Goal: Find specific page/section

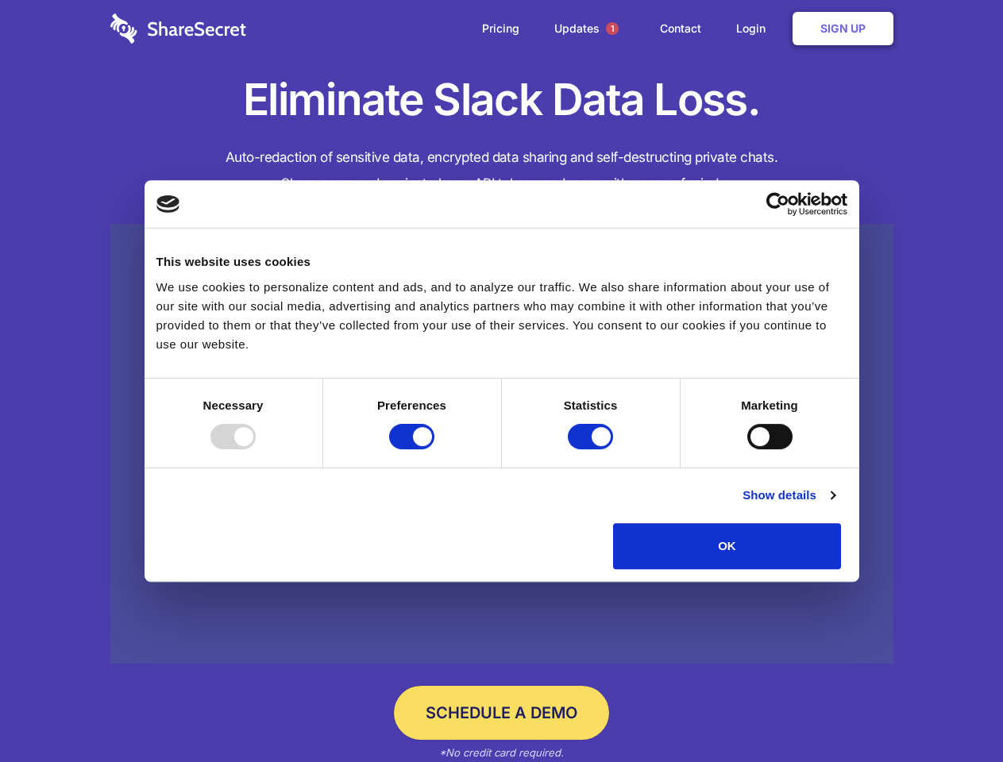
click at [256, 449] on div at bounding box center [232, 436] width 45 height 25
click at [434, 449] on input "Preferences" at bounding box center [411, 436] width 45 height 25
checkbox input "false"
click at [592, 449] on input "Statistics" at bounding box center [590, 436] width 45 height 25
checkbox input "false"
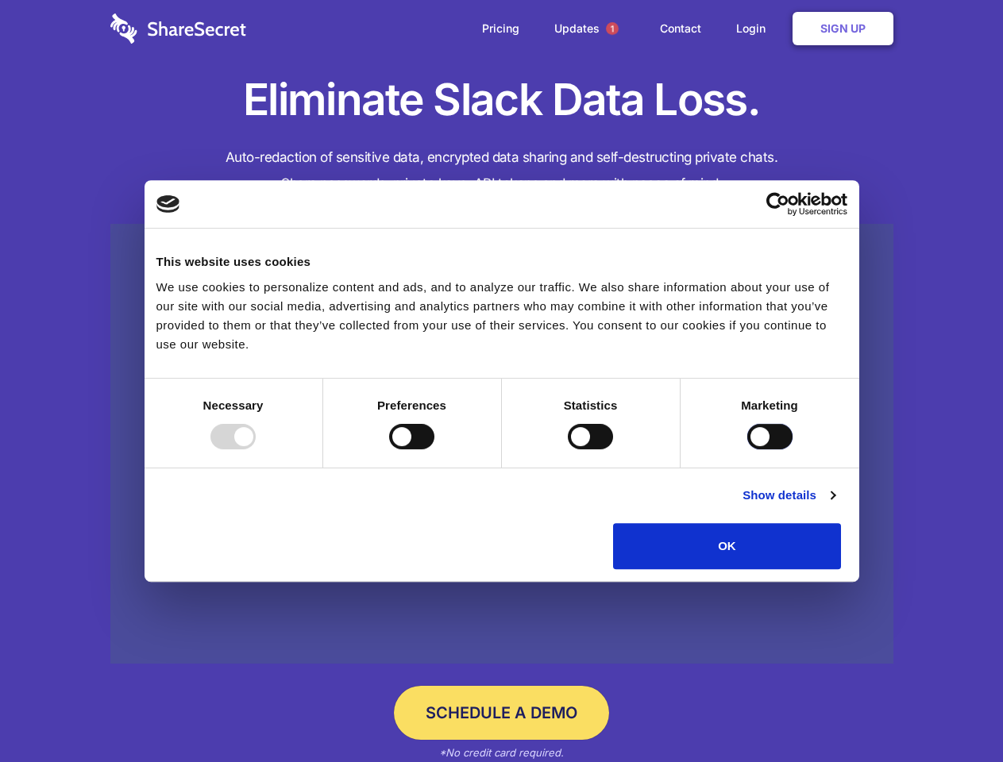
click at [747, 449] on input "Marketing" at bounding box center [769, 436] width 45 height 25
checkbox input "true"
click at [835, 505] on link "Show details" at bounding box center [788, 495] width 92 height 19
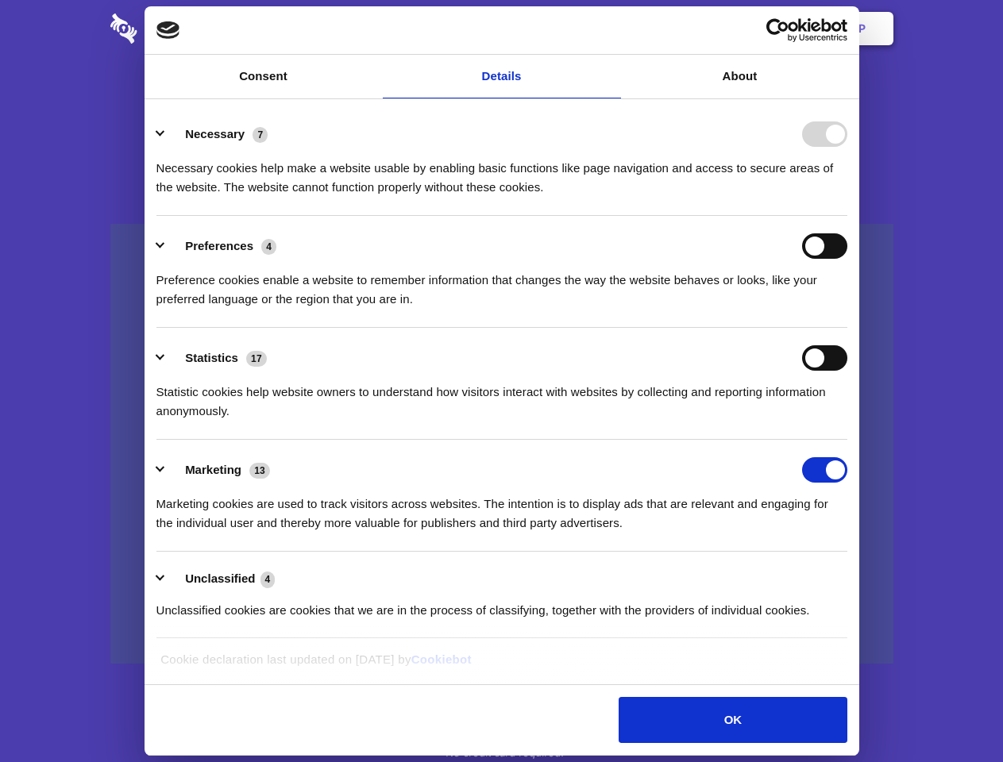
click at [847, 216] on li "Necessary 7 Necessary cookies help make a website usable by enabling basic func…" at bounding box center [501, 160] width 691 height 112
click at [611, 29] on span "1" at bounding box center [612, 28] width 13 height 13
